Goal: Navigation & Orientation: Find specific page/section

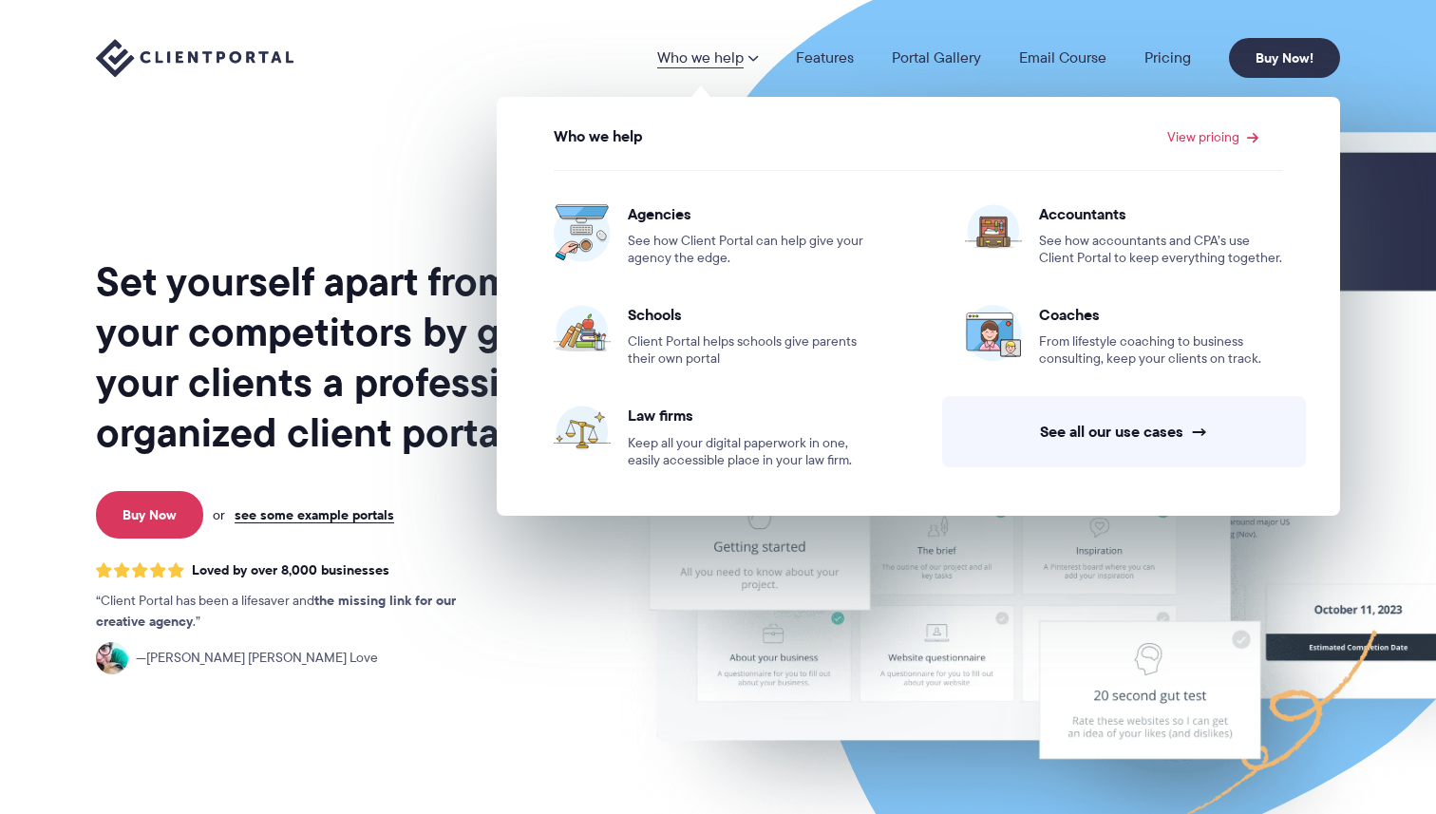
click at [752, 50] on span at bounding box center [752, 57] width 11 height 15
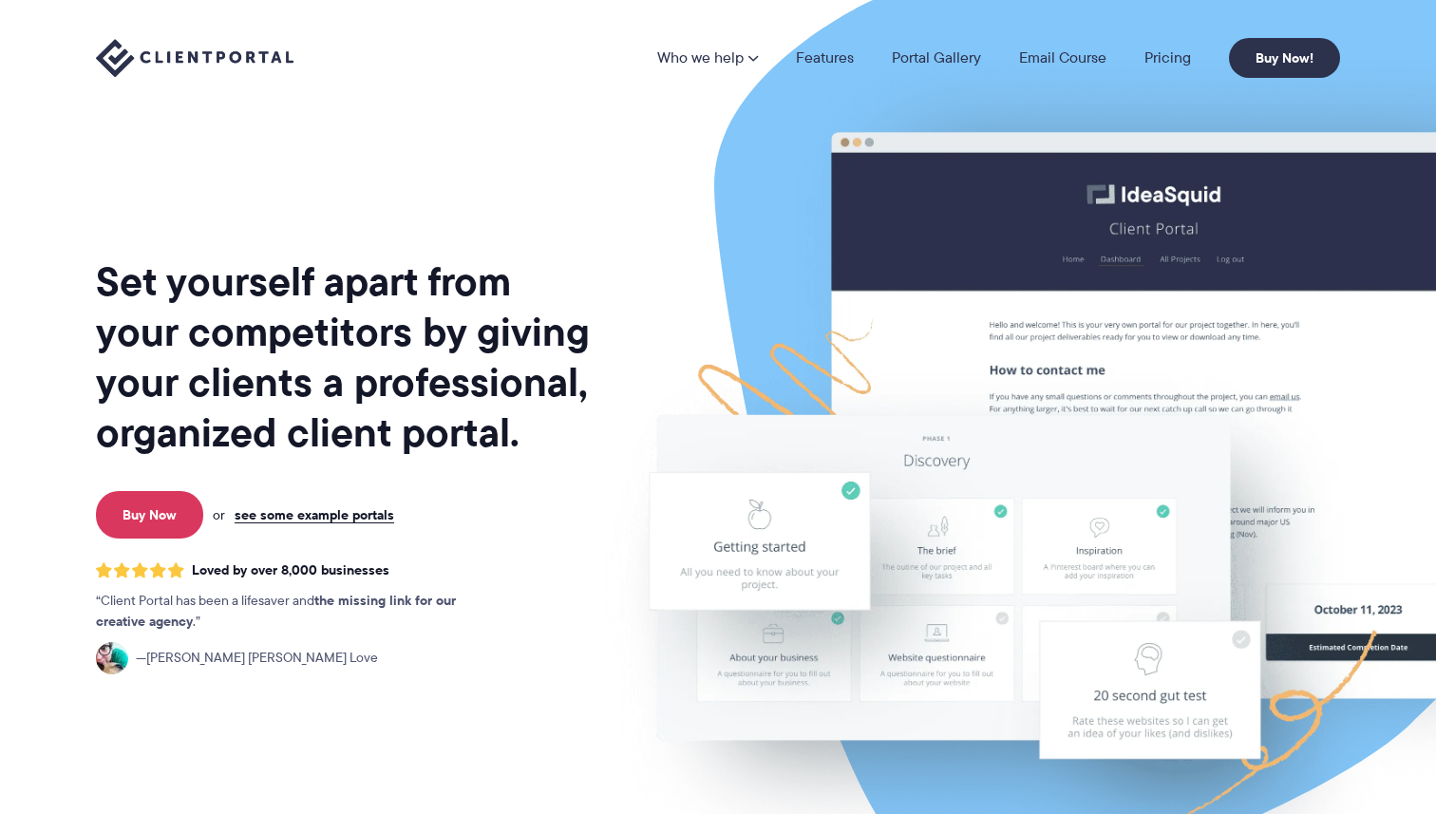
click at [749, 54] on span at bounding box center [752, 57] width 11 height 15
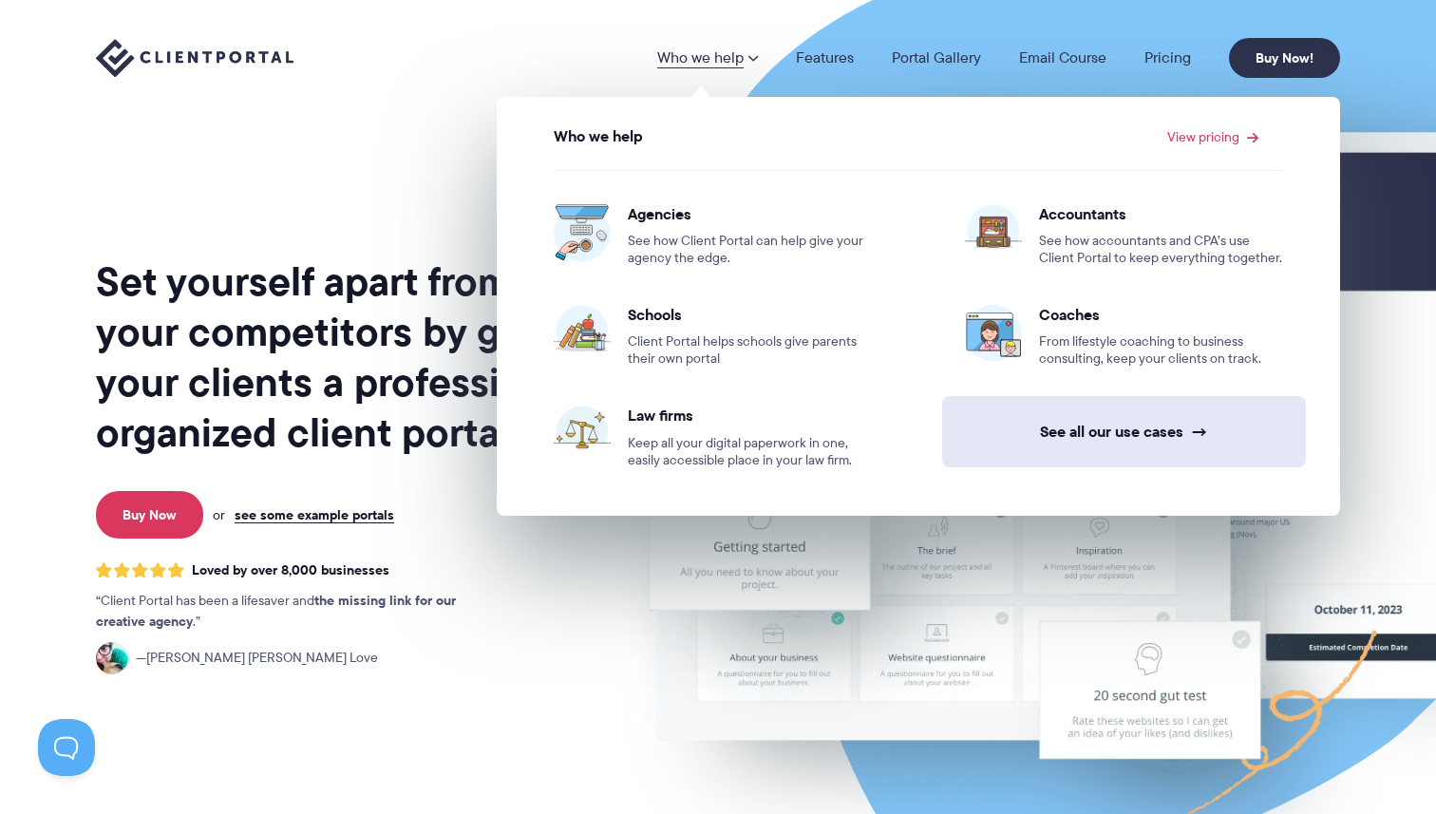
click at [1005, 430] on link "See all our use cases →" at bounding box center [1124, 431] width 364 height 71
